Goal: Transaction & Acquisition: Purchase product/service

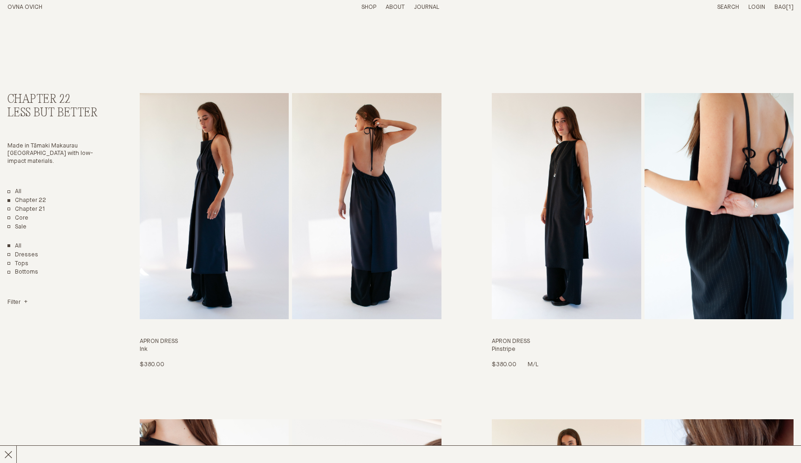
click at [573, 194] on img "Apron Dress" at bounding box center [567, 206] width 150 height 226
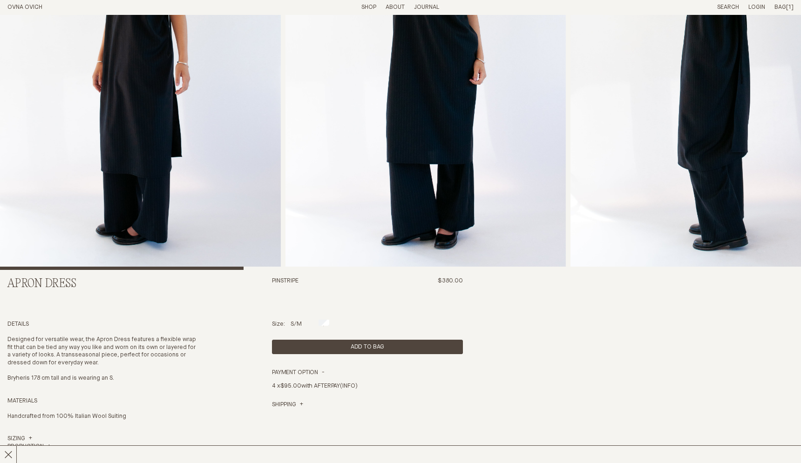
scroll to position [168, 0]
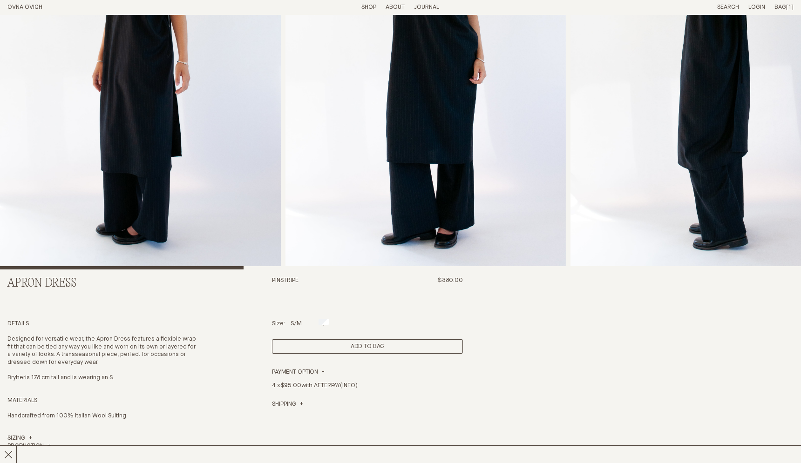
click at [444, 343] on button "Add to Bag" at bounding box center [367, 347] width 191 height 14
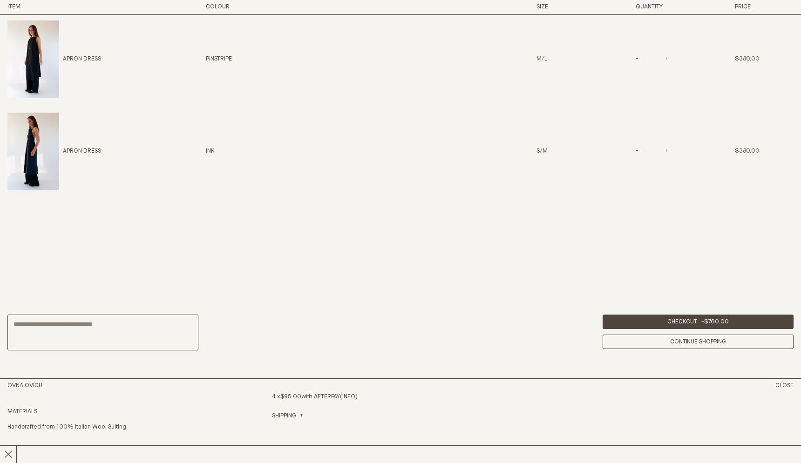
scroll to position [546, 0]
click at [638, 152] on span "-" at bounding box center [638, 152] width 4 height 6
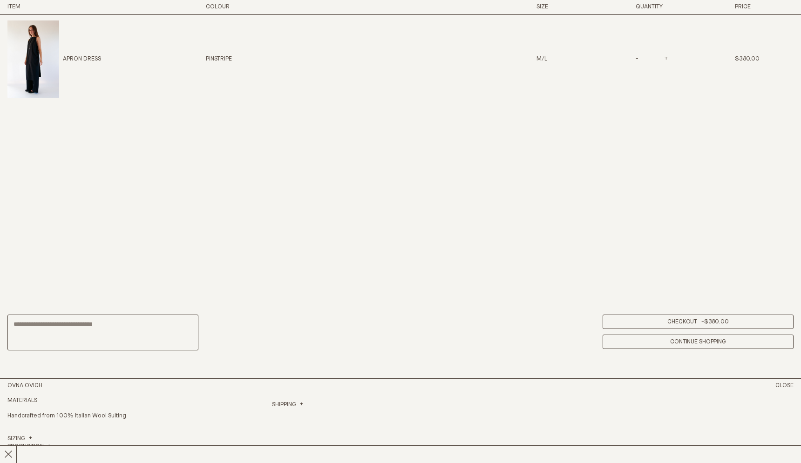
click at [643, 320] on link "Checkout - $380.00" at bounding box center [698, 322] width 191 height 14
